Goal: Find specific page/section: Find specific page/section

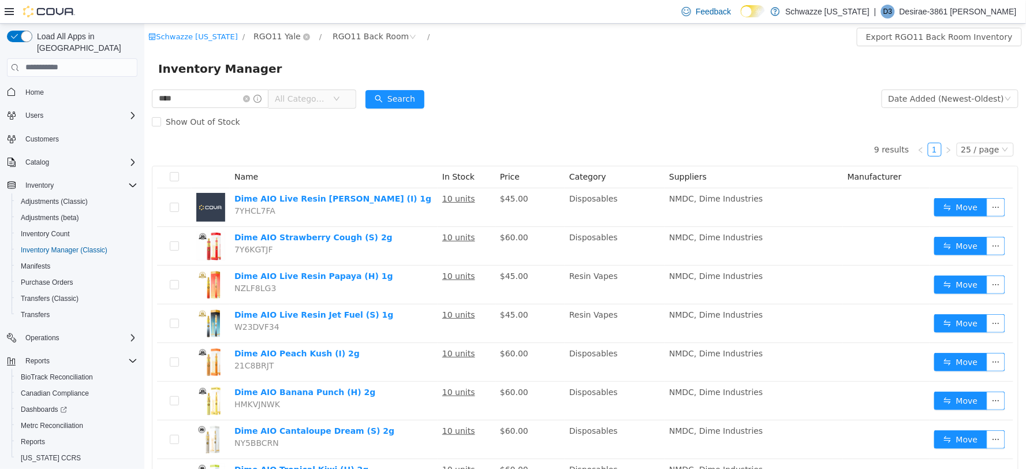
click at [271, 35] on span "RGO11 Yale" at bounding box center [276, 35] width 47 height 13
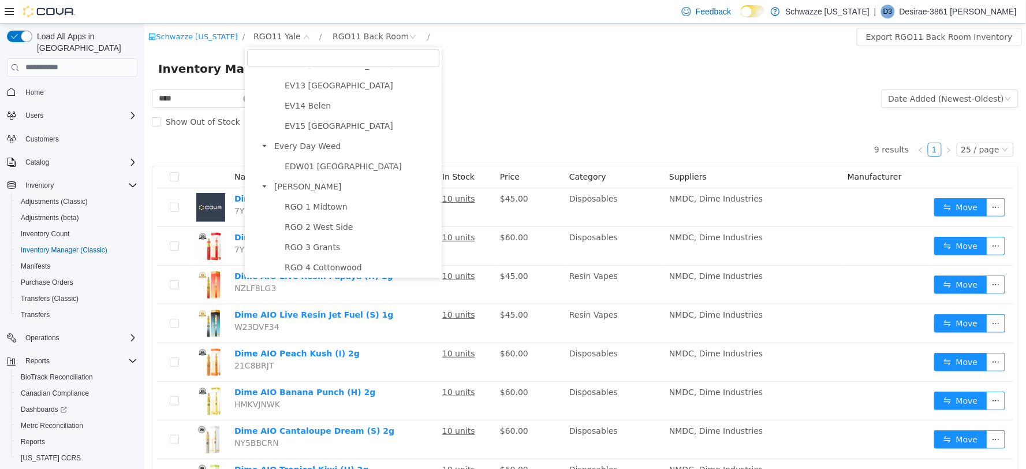
scroll to position [321, 0]
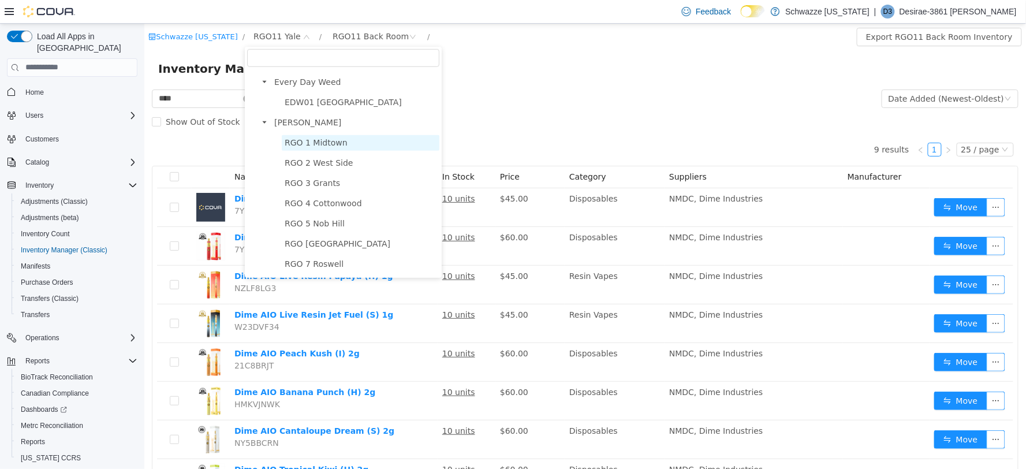
click at [316, 137] on span "RGO 1 Midtown" at bounding box center [315, 141] width 63 height 9
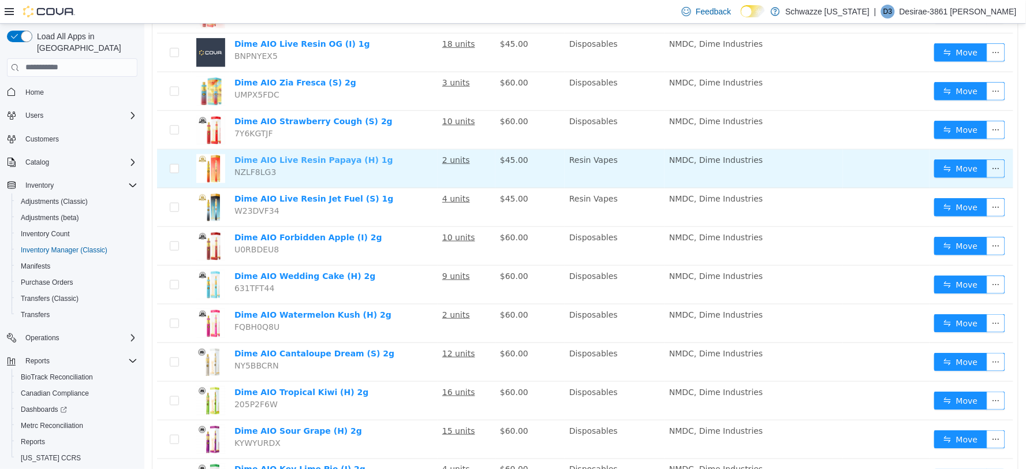
scroll to position [411, 0]
